Goal: Transaction & Acquisition: Obtain resource

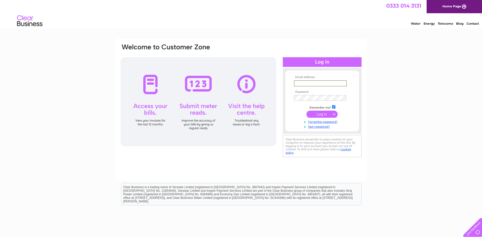
click at [323, 83] on input "text" at bounding box center [320, 83] width 53 height 6
paste input "Lyns88@gmail.com"
type input "Lyns88@gmail.com"
click at [335, 106] on input "checkbox" at bounding box center [333, 106] width 3 height 3
checkbox input "false"
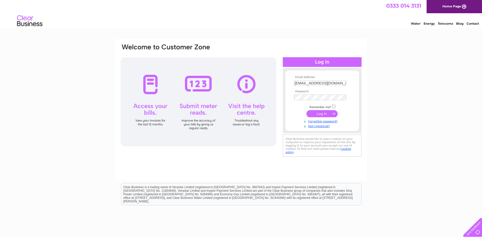
click at [317, 113] on input "submit" at bounding box center [322, 113] width 31 height 7
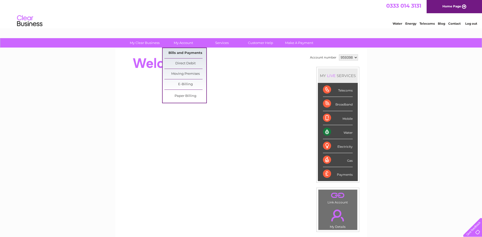
click at [188, 51] on link "Bills and Payments" at bounding box center [185, 53] width 42 height 10
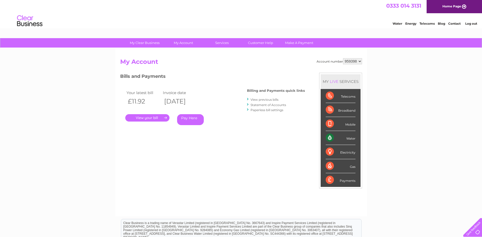
click at [256, 100] on link "View previous bills" at bounding box center [265, 100] width 28 height 4
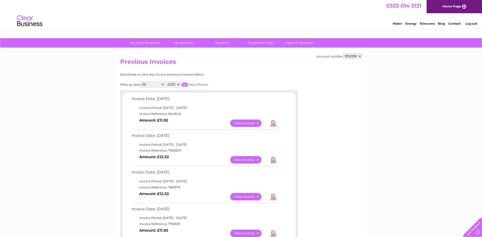
click at [180, 84] on select "2025 2024 2023 2022" at bounding box center [173, 84] width 15 height 6
click at [166, 81] on select "2025 2024 2023 2022" at bounding box center [173, 84] width 15 height 6
click at [184, 86] on input "button" at bounding box center [184, 85] width 7 height 4
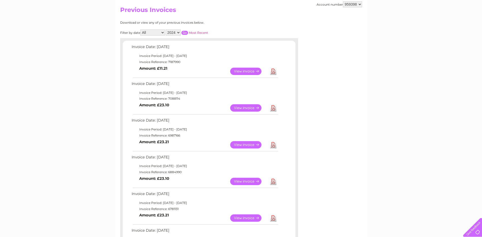
scroll to position [46, 0]
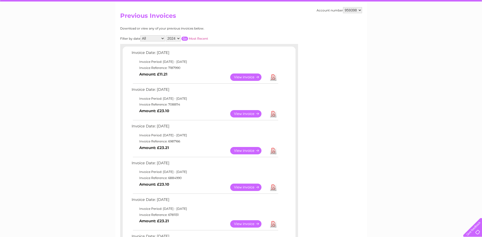
click at [178, 37] on select "2025 2024 2023 2022" at bounding box center [173, 38] width 15 height 6
click at [166, 35] on select "2025 2024 2023 2022" at bounding box center [173, 38] width 15 height 6
click at [185, 37] on input "button" at bounding box center [184, 39] width 7 height 4
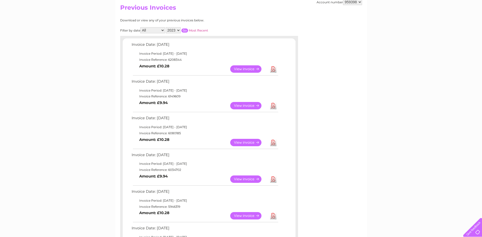
scroll to position [53, 0]
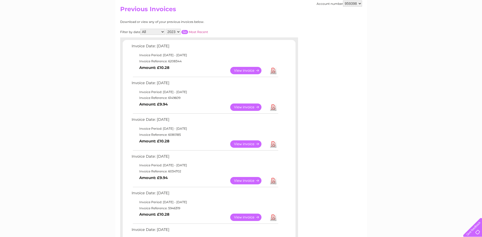
click at [179, 32] on select "2025 2024 2023 2022" at bounding box center [173, 32] width 15 height 6
click at [166, 29] on select "2025 2024 2023 2022" at bounding box center [173, 32] width 15 height 6
click at [185, 33] on input "button" at bounding box center [184, 32] width 7 height 4
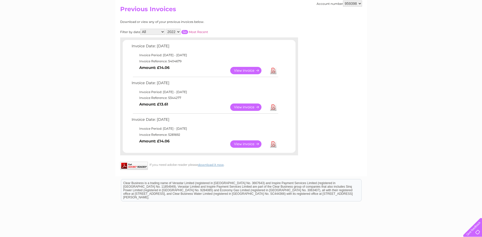
click at [274, 144] on link "Download" at bounding box center [273, 143] width 6 height 7
click at [272, 107] on link "Download" at bounding box center [273, 106] width 6 height 7
click at [277, 146] on td "Download" at bounding box center [273, 144] width 9 height 10
click at [274, 146] on link "Download" at bounding box center [273, 143] width 6 height 7
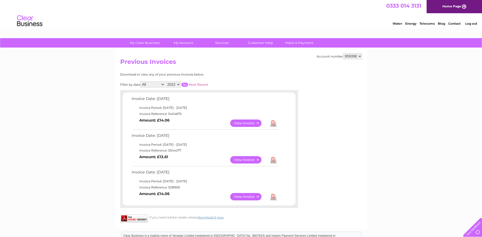
click at [179, 86] on select "2025 2024 2023 2022" at bounding box center [173, 84] width 15 height 6
select select "2024"
click at [166, 81] on select "2025 2024 2023 2022" at bounding box center [173, 84] width 15 height 6
click at [182, 85] on input "button" at bounding box center [184, 85] width 7 height 4
click at [187, 85] on input "button" at bounding box center [184, 85] width 7 height 4
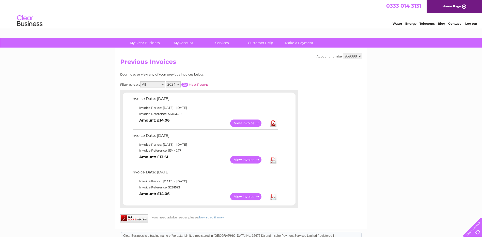
click at [183, 84] on input "button" at bounding box center [184, 85] width 7 height 4
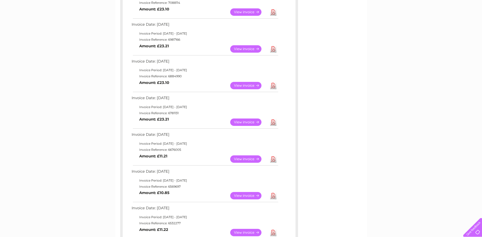
scroll to position [149, 0]
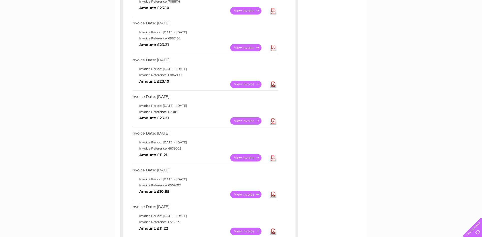
click at [272, 195] on link "Download" at bounding box center [273, 194] width 6 height 7
click at [274, 195] on link "Download" at bounding box center [273, 194] width 6 height 7
click at [244, 159] on link "View" at bounding box center [248, 157] width 37 height 7
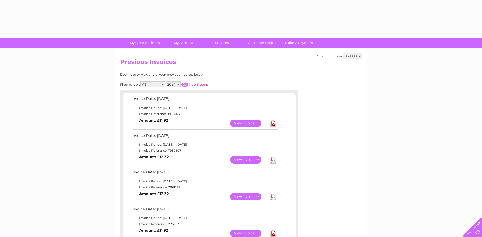
select select "2024"
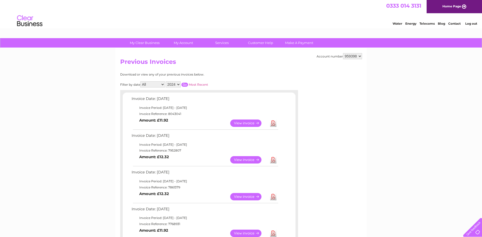
click at [184, 84] on input "button" at bounding box center [184, 85] width 7 height 4
drag, startPoint x: 482, startPoint y: 78, endPoint x: 487, endPoint y: 97, distance: 19.4
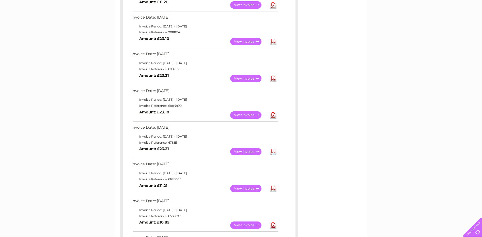
scroll to position [133, 0]
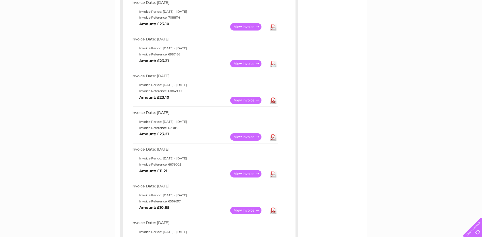
click at [275, 175] on link "Download" at bounding box center [273, 173] width 6 height 7
click at [272, 138] on link "Download" at bounding box center [273, 136] width 6 height 7
click at [271, 101] on link "Download" at bounding box center [273, 100] width 6 height 7
click at [274, 64] on link "Download" at bounding box center [273, 63] width 6 height 7
